Goal: Obtain resource: Obtain resource

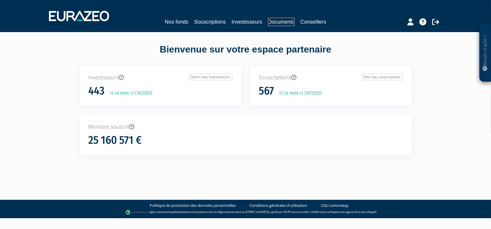
click at [283, 21] on link "Documents" at bounding box center [281, 22] width 27 height 8
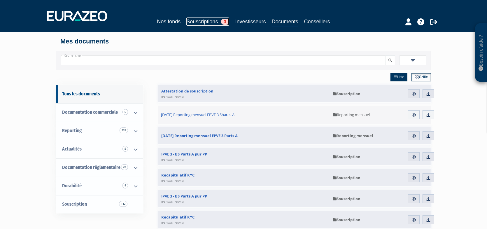
click at [198, 22] on link "Souscriptions 3" at bounding box center [207, 21] width 43 height 8
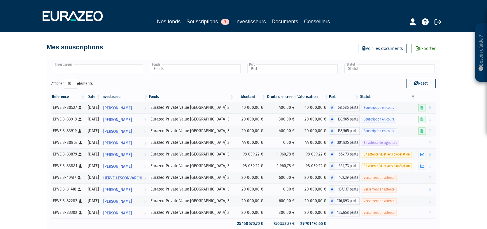
click at [111, 69] on input "text" at bounding box center [98, 68] width 90 height 8
click at [97, 79] on li "Aucun résultat pour : CARPE" at bounding box center [98, 77] width 92 height 7
click at [88, 79] on span "CARPE" at bounding box center [91, 78] width 10 height 4
click at [193, 88] on div "Afficher 10 25 50 100 éléments" at bounding box center [145, 84] width 188 height 11
type input "Investisseur"
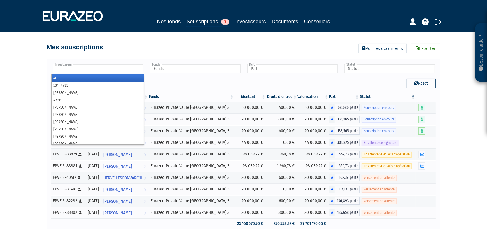
click at [124, 70] on input "text" at bounding box center [98, 68] width 90 height 8
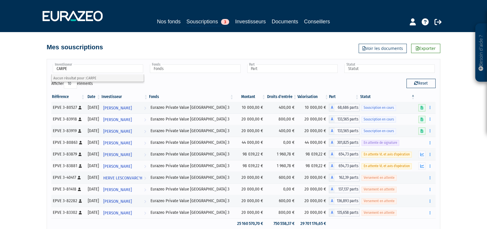
click at [110, 69] on input "CARPE" at bounding box center [98, 68] width 90 height 8
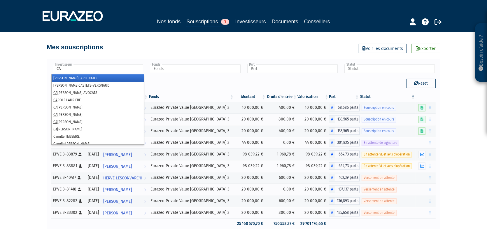
type input "C"
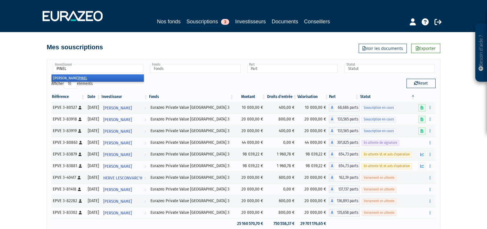
type input "PINEL"
click at [78, 76] on em "PINEL" at bounding box center [82, 78] width 9 height 4
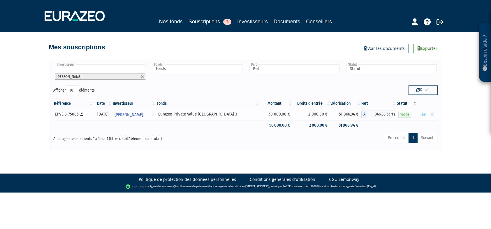
click at [428, 115] on div at bounding box center [428, 114] width 16 height 7
click at [426, 114] on icon "button" at bounding box center [424, 115] width 4 height 4
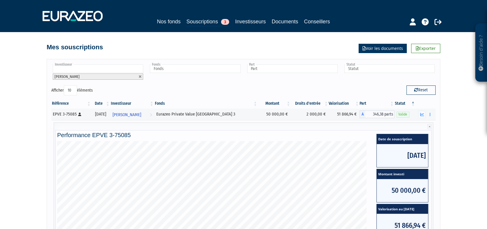
click at [398, 48] on link "Voir les documents" at bounding box center [383, 48] width 48 height 9
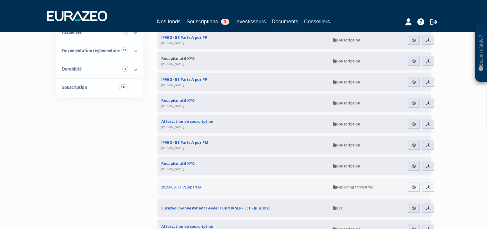
scroll to position [29, 0]
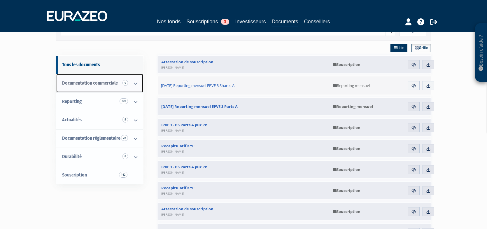
click at [106, 83] on span "Documentation commerciale 6" at bounding box center [90, 83] width 56 height 6
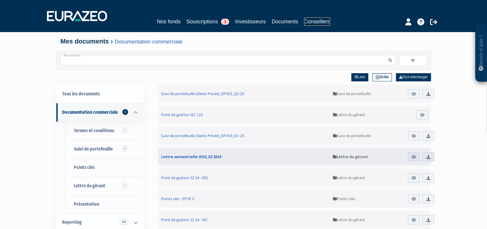
click at [320, 19] on link "Conseillers" at bounding box center [317, 21] width 26 height 8
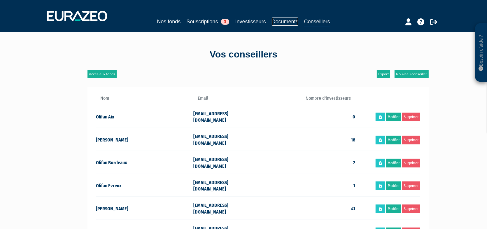
click at [291, 21] on link "Documents" at bounding box center [285, 21] width 27 height 8
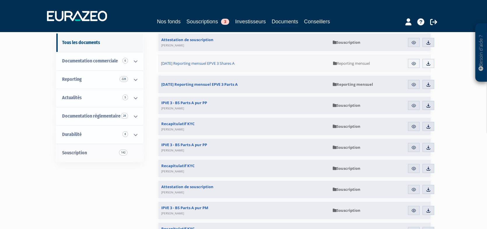
scroll to position [58, 0]
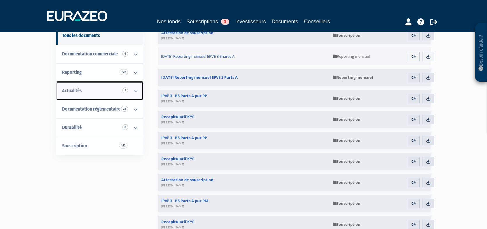
click at [84, 92] on link "Actualités 5" at bounding box center [99, 91] width 87 height 18
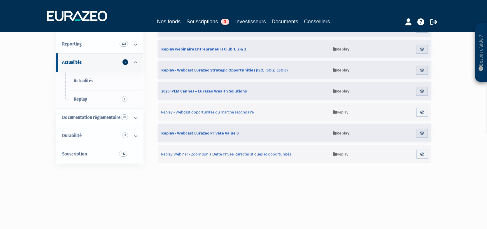
scroll to position [87, 0]
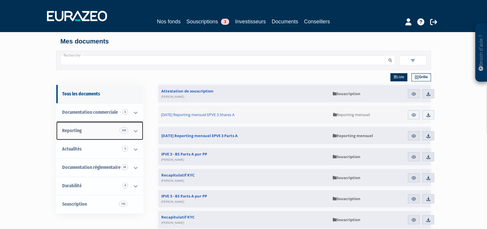
click at [95, 131] on link "Reporting 228" at bounding box center [99, 131] width 87 height 18
click at [135, 128] on icon at bounding box center [135, 131] width 15 height 18
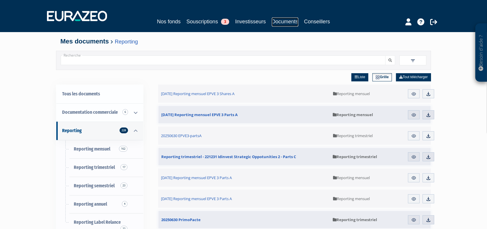
click at [288, 22] on link "Documents" at bounding box center [285, 21] width 27 height 9
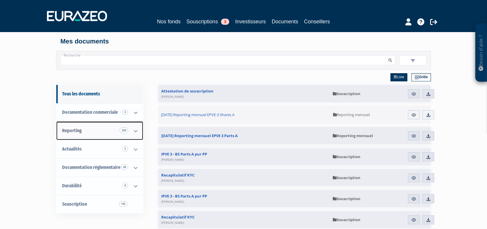
click at [73, 130] on span "Reporting 228" at bounding box center [72, 131] width 20 height 6
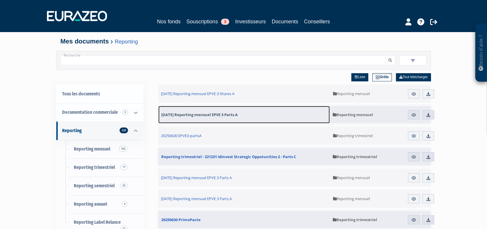
click at [193, 112] on span "[DATE] Reporting mensuel EPVE 3 Parts A" at bounding box center [199, 114] width 76 height 5
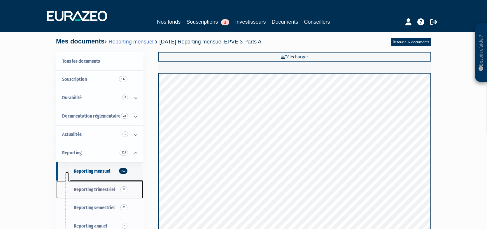
click at [94, 187] on span "Reporting trimestriel 17" at bounding box center [94, 190] width 41 height 6
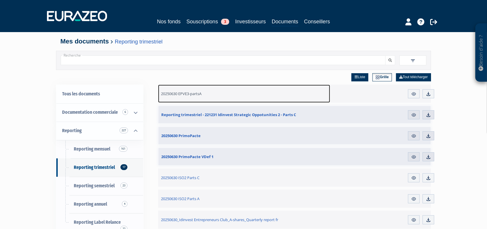
click at [181, 97] on link "20250630 EPVE3-partsA" at bounding box center [244, 94] width 172 height 18
